Goal: Task Accomplishment & Management: Complete application form

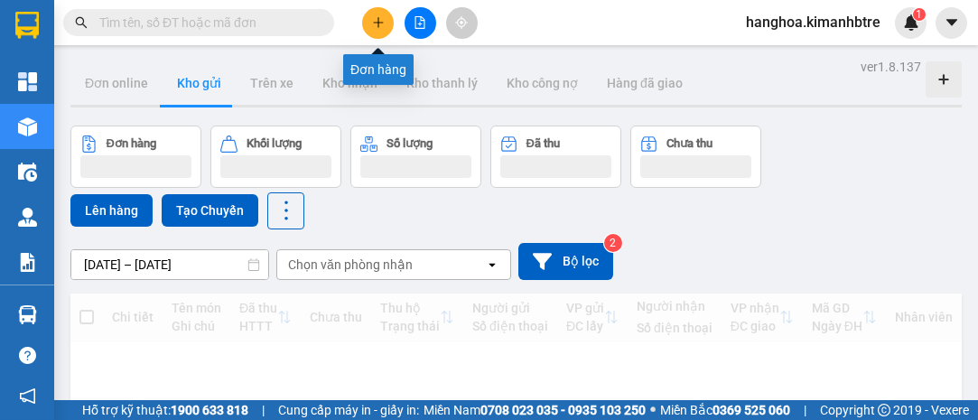
click at [381, 15] on button at bounding box center [378, 23] width 32 height 32
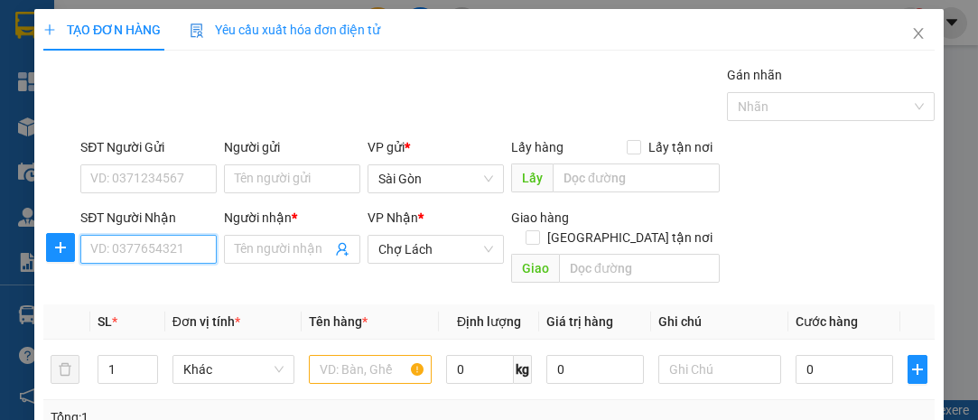
click at [169, 250] on input "SĐT Người Nhận" at bounding box center [148, 249] width 136 height 29
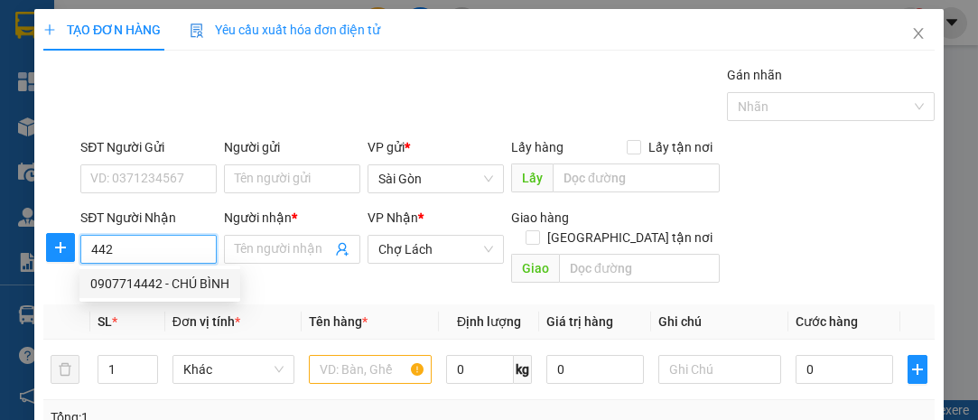
click at [170, 280] on div "0907714442 - CHÚ BÌNH" at bounding box center [159, 284] width 139 height 20
type input "0907714442"
type input "CHÚ BÌNH"
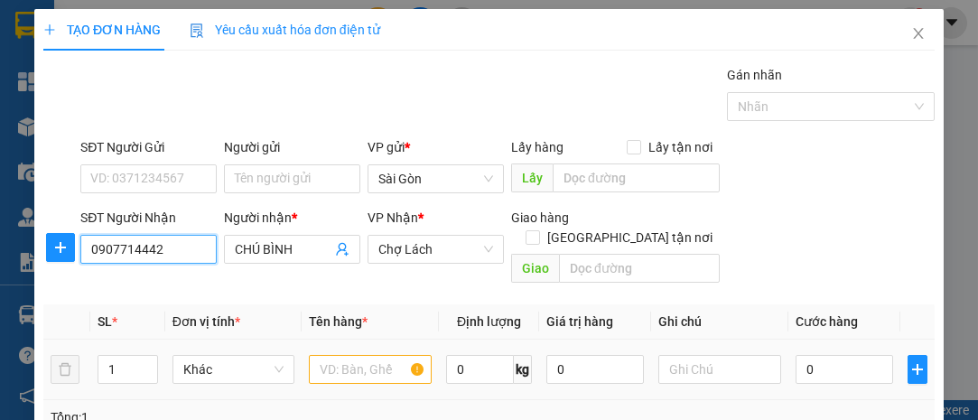
type input "0907714442"
click at [328, 355] on input "text" at bounding box center [370, 369] width 123 height 29
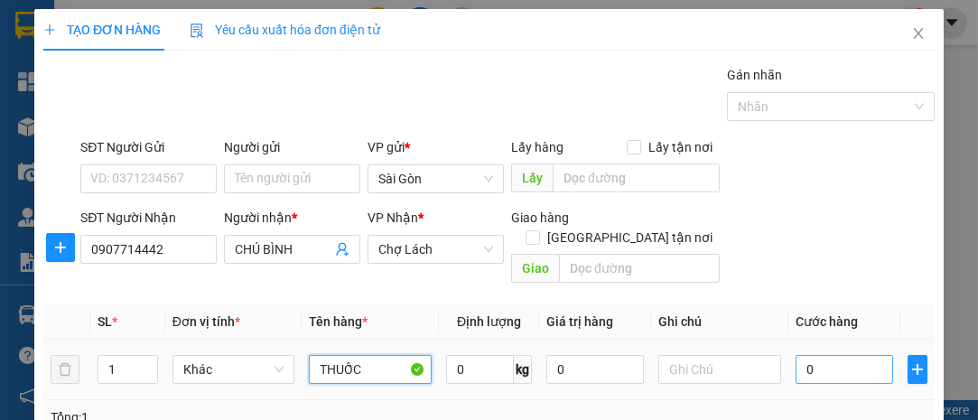
type input "THUỐC"
click at [828, 355] on input "0" at bounding box center [845, 369] width 98 height 29
type input "002"
type input "2"
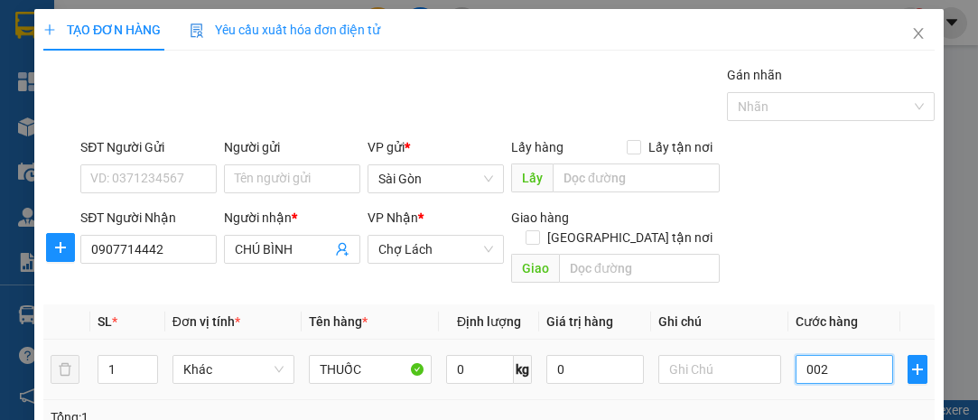
type input "0.020"
type input "20"
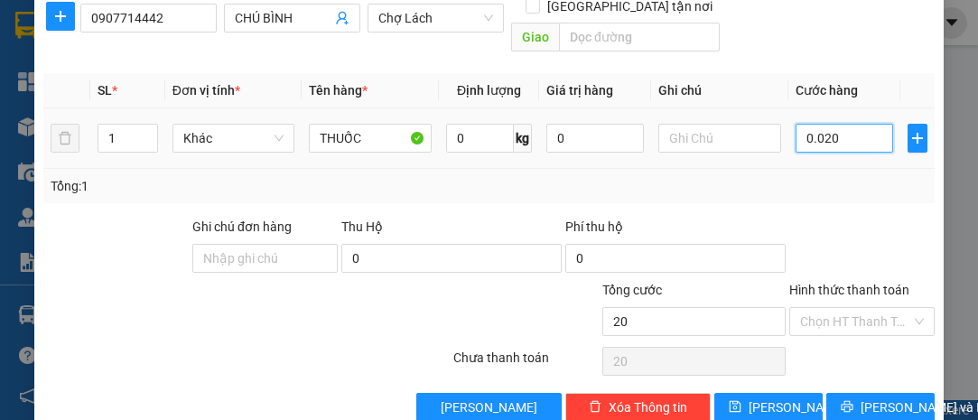
scroll to position [245, 0]
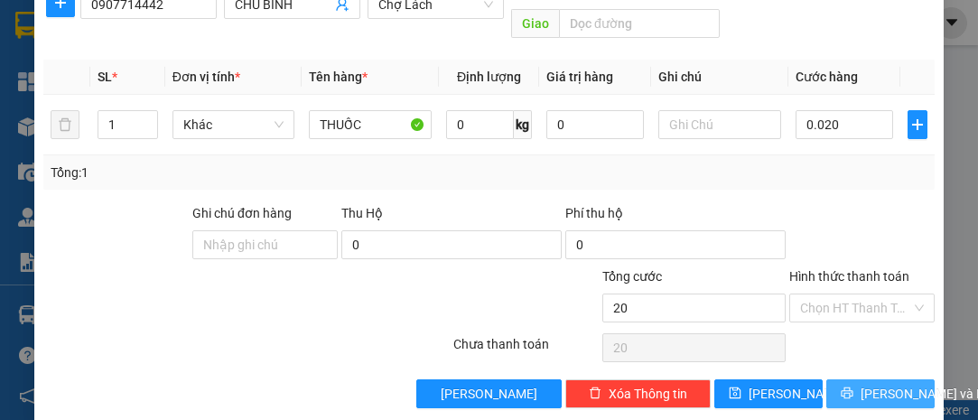
click at [901, 384] on span "[PERSON_NAME] và In" at bounding box center [924, 394] width 126 height 20
type input "20.000"
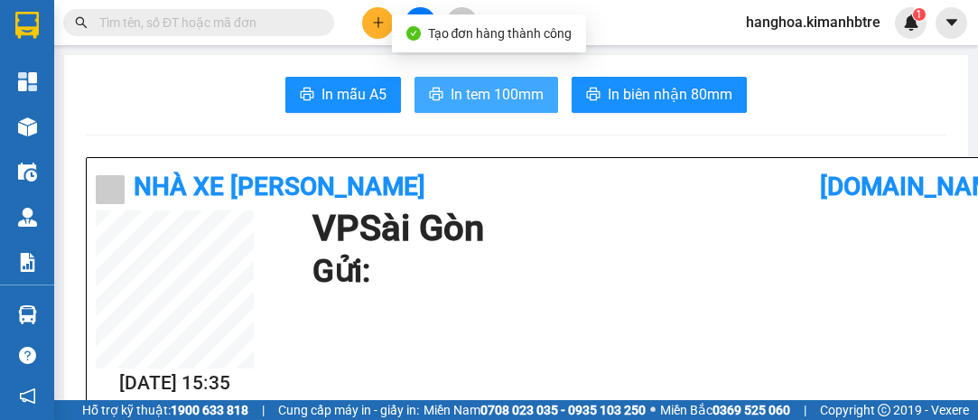
click at [457, 89] on span "In tem 100mm" at bounding box center [497, 94] width 93 height 23
